Goal: Find specific page/section: Find specific page/section

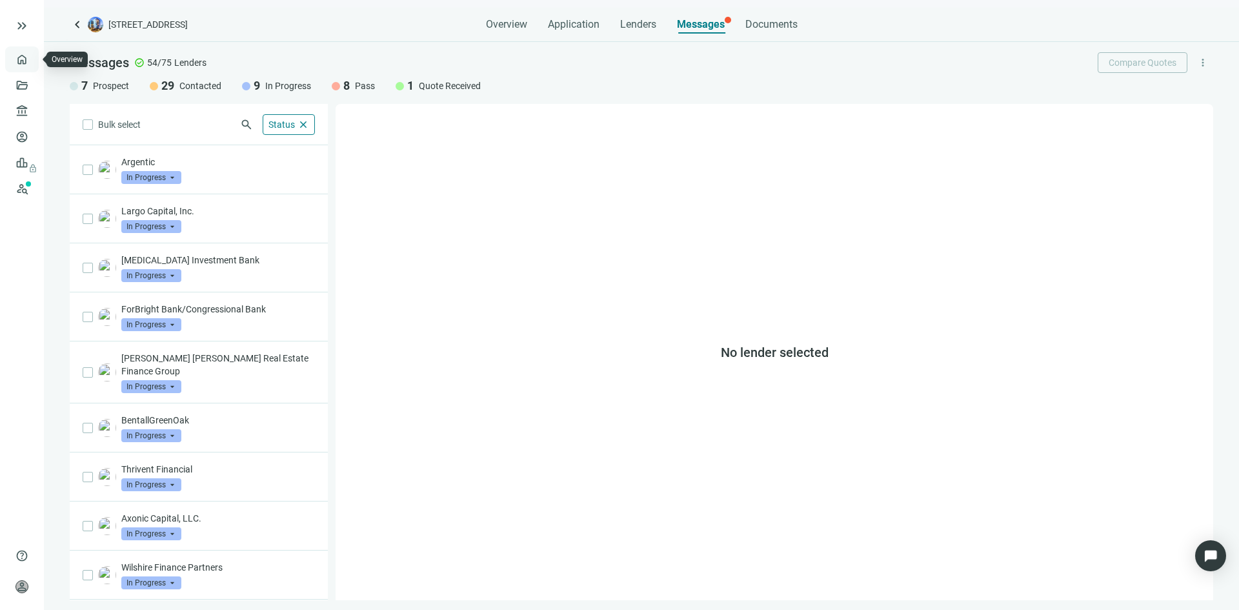
click at [32, 57] on link "Overview" at bounding box center [51, 59] width 38 height 10
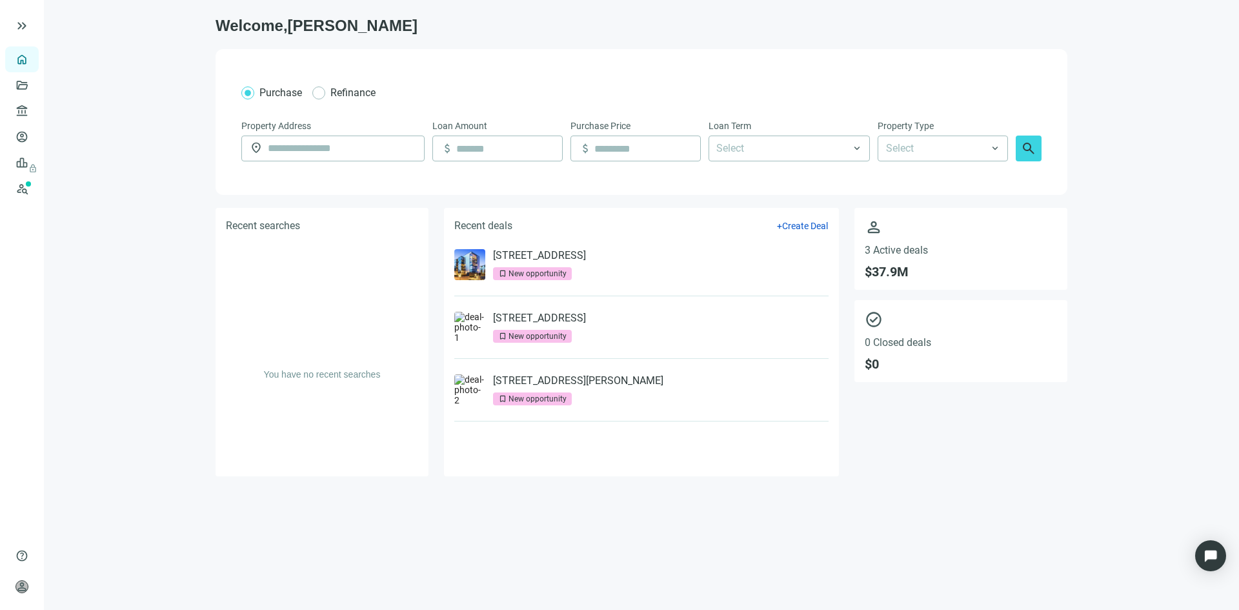
click at [547, 340] on div "New opportunity" at bounding box center [538, 336] width 58 height 13
click at [536, 256] on link "[STREET_ADDRESS]" at bounding box center [539, 255] width 93 height 13
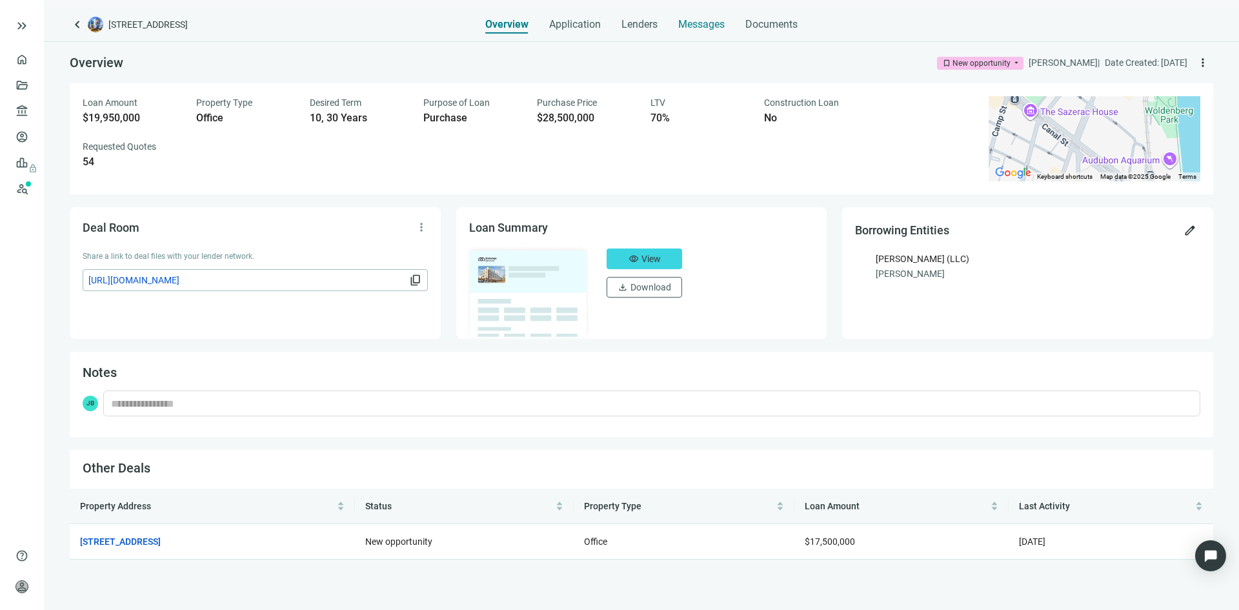
click at [689, 28] on span "Messages" at bounding box center [701, 24] width 46 height 12
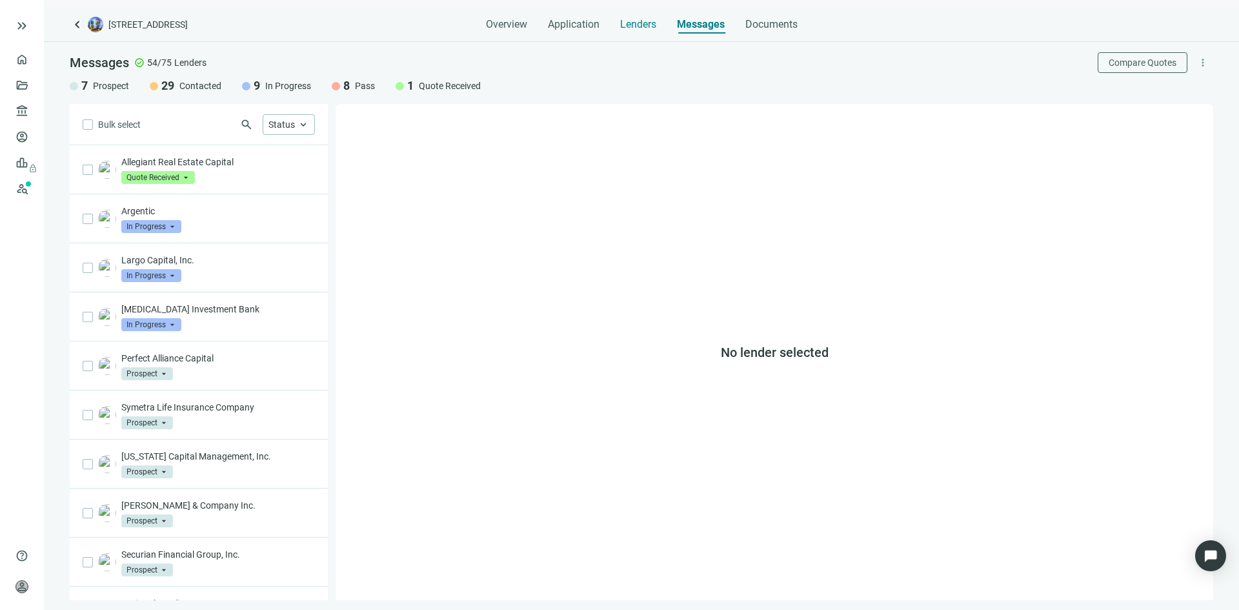
click at [633, 25] on span "Lenders" at bounding box center [638, 24] width 36 height 13
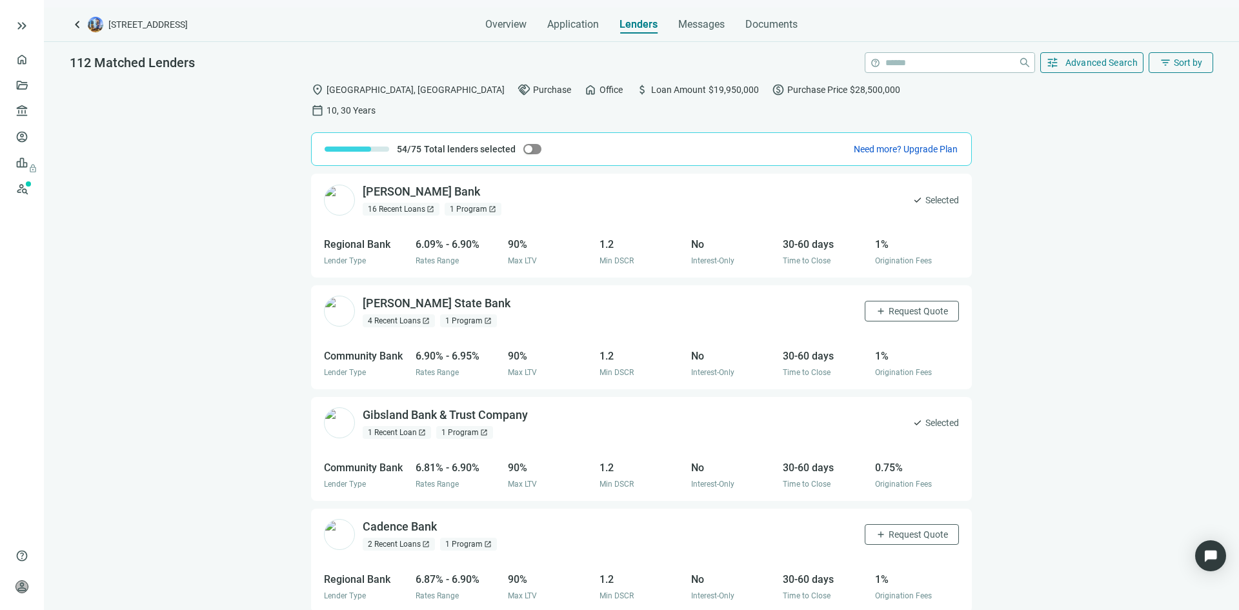
click at [524, 144] on span "button" at bounding box center [533, 149] width 18 height 10
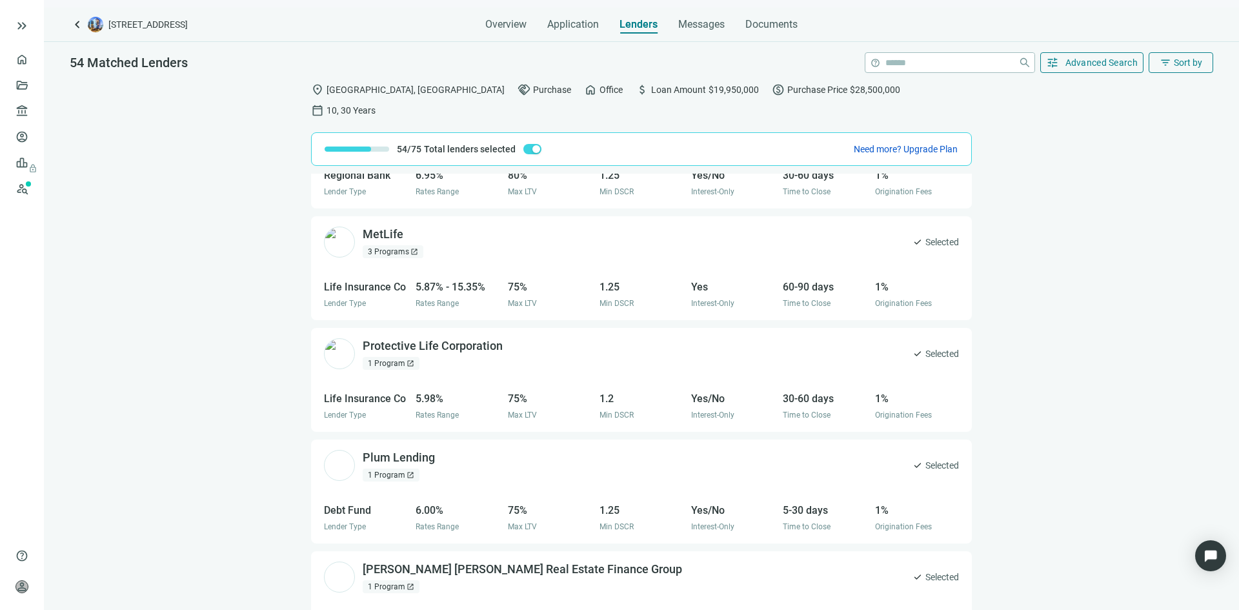
scroll to position [323, 0]
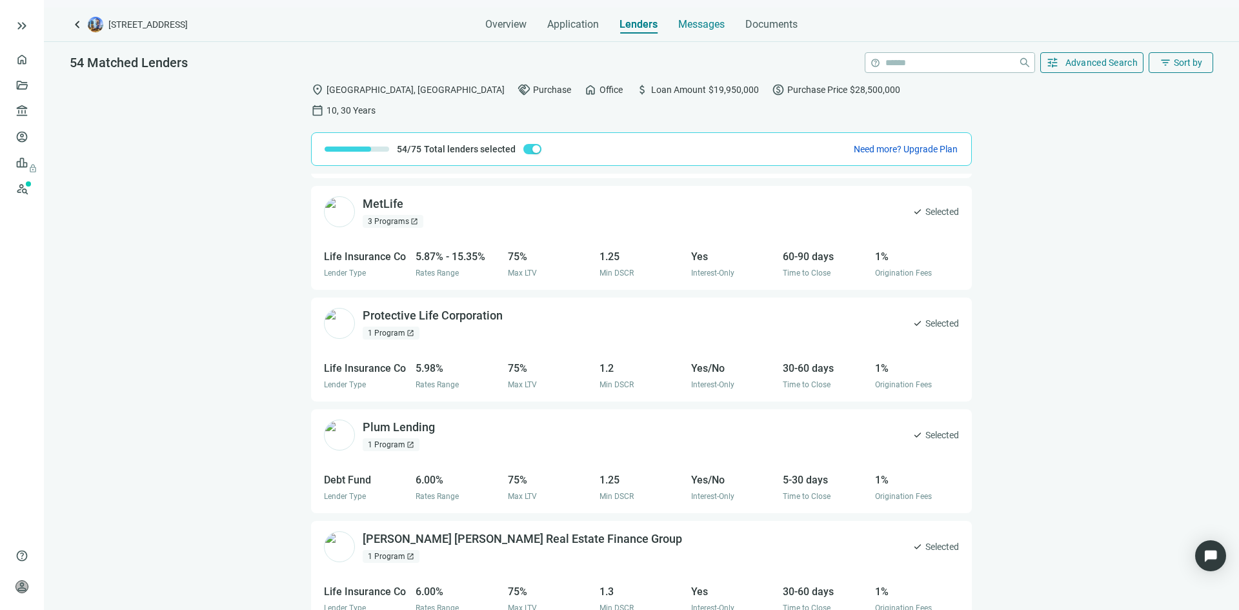
click at [702, 27] on span "Messages" at bounding box center [701, 24] width 46 height 12
